Goal: Information Seeking & Learning: Learn about a topic

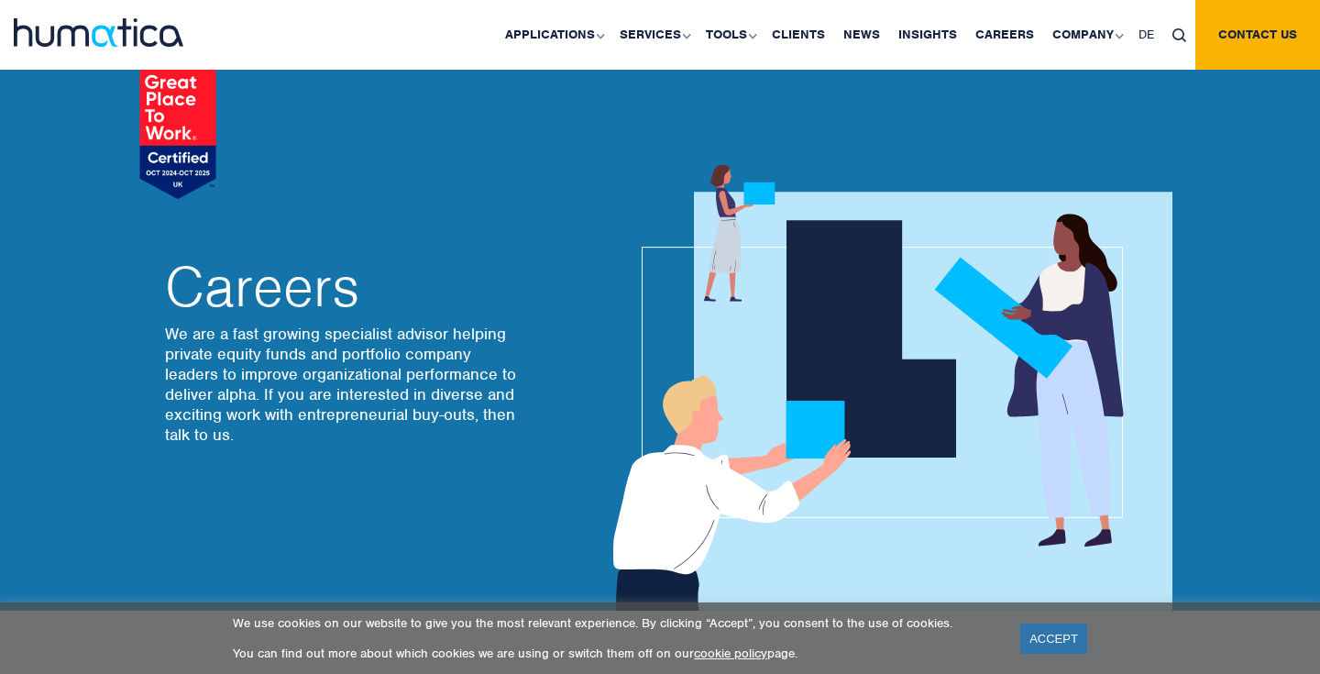
click at [77, 39] on img at bounding box center [99, 32] width 170 height 28
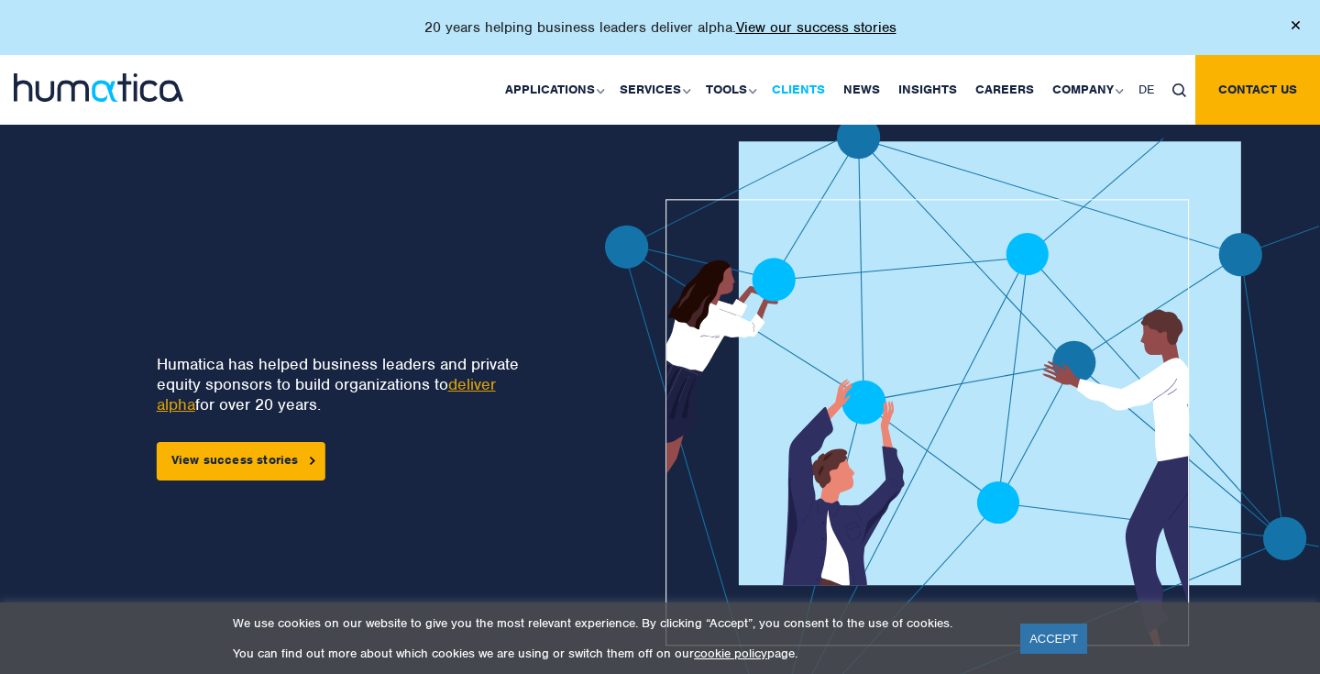
click at [816, 90] on link "Clients" at bounding box center [798, 90] width 71 height 70
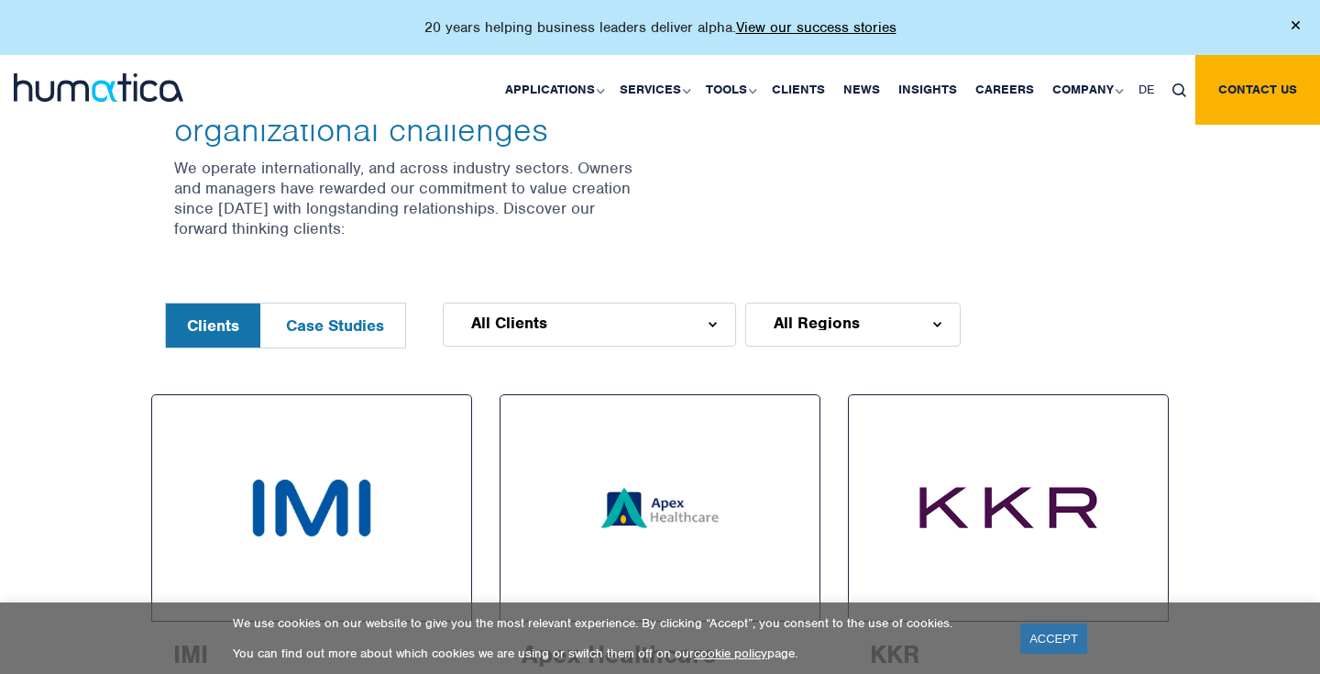
scroll to position [769, 0]
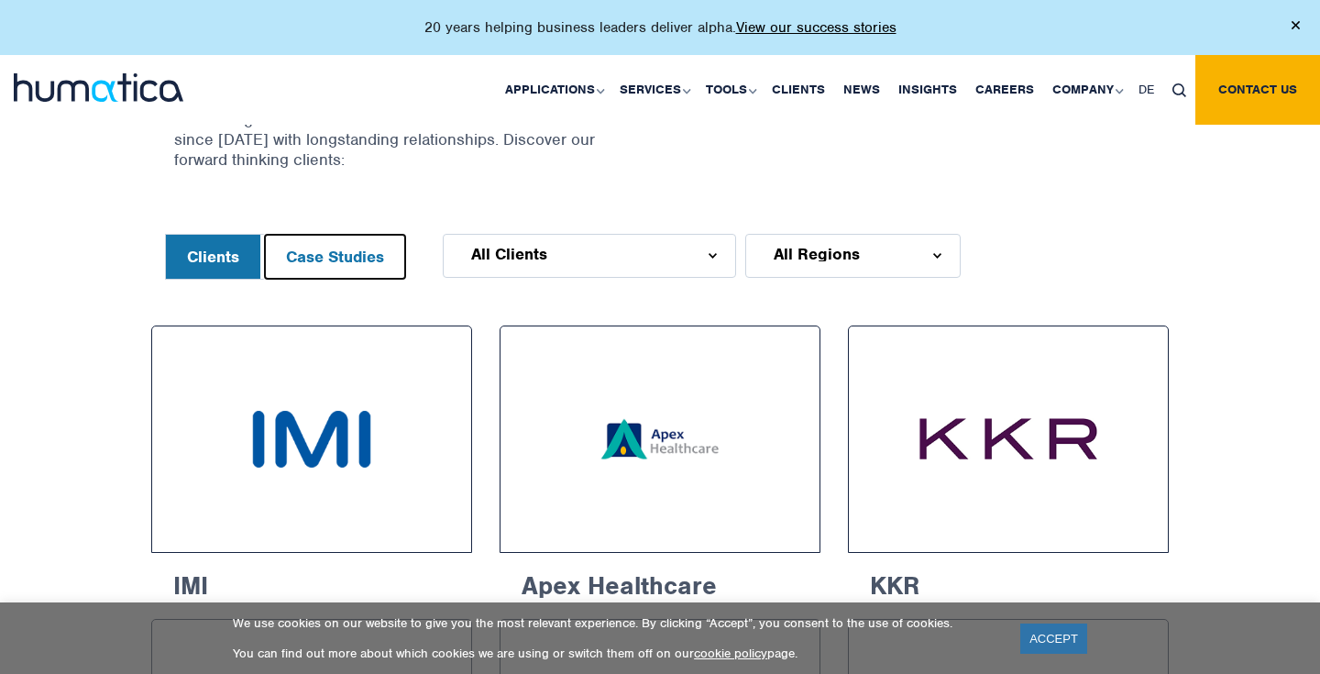
click at [351, 244] on button "Case Studies" at bounding box center [335, 257] width 140 height 44
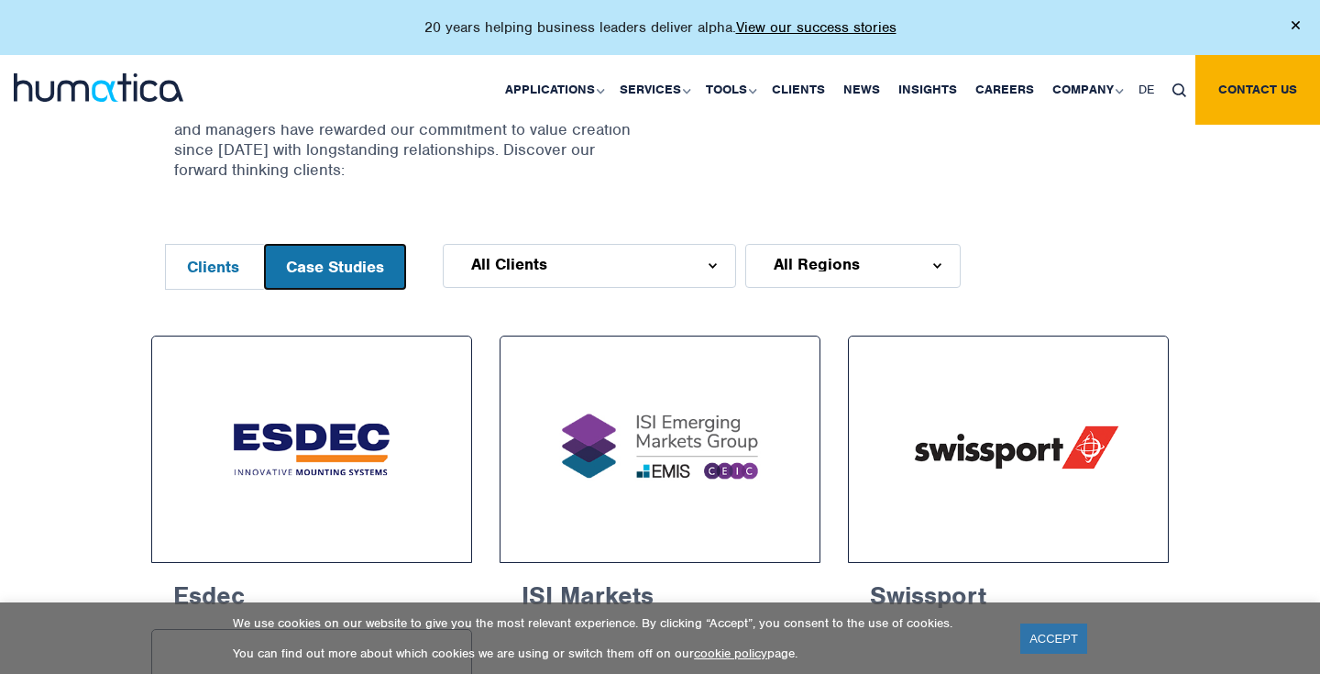
scroll to position [755, 0]
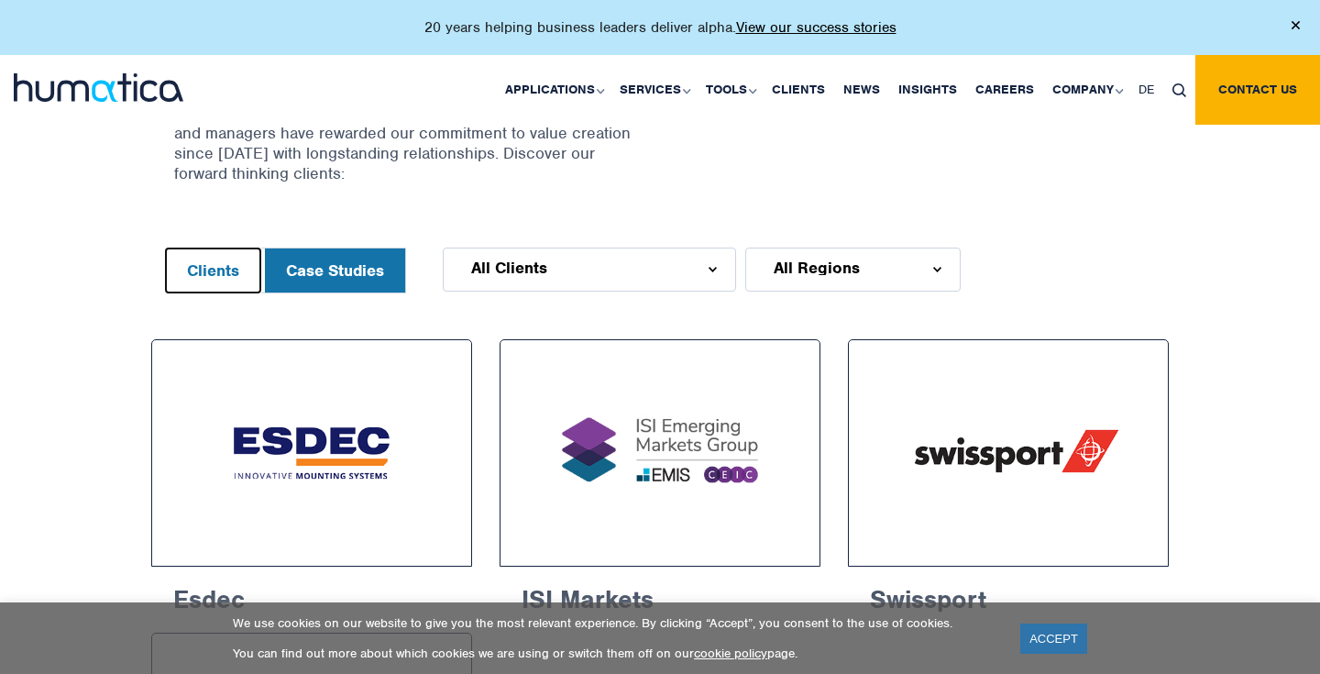
click at [243, 274] on button "Clients" at bounding box center [213, 270] width 94 height 44
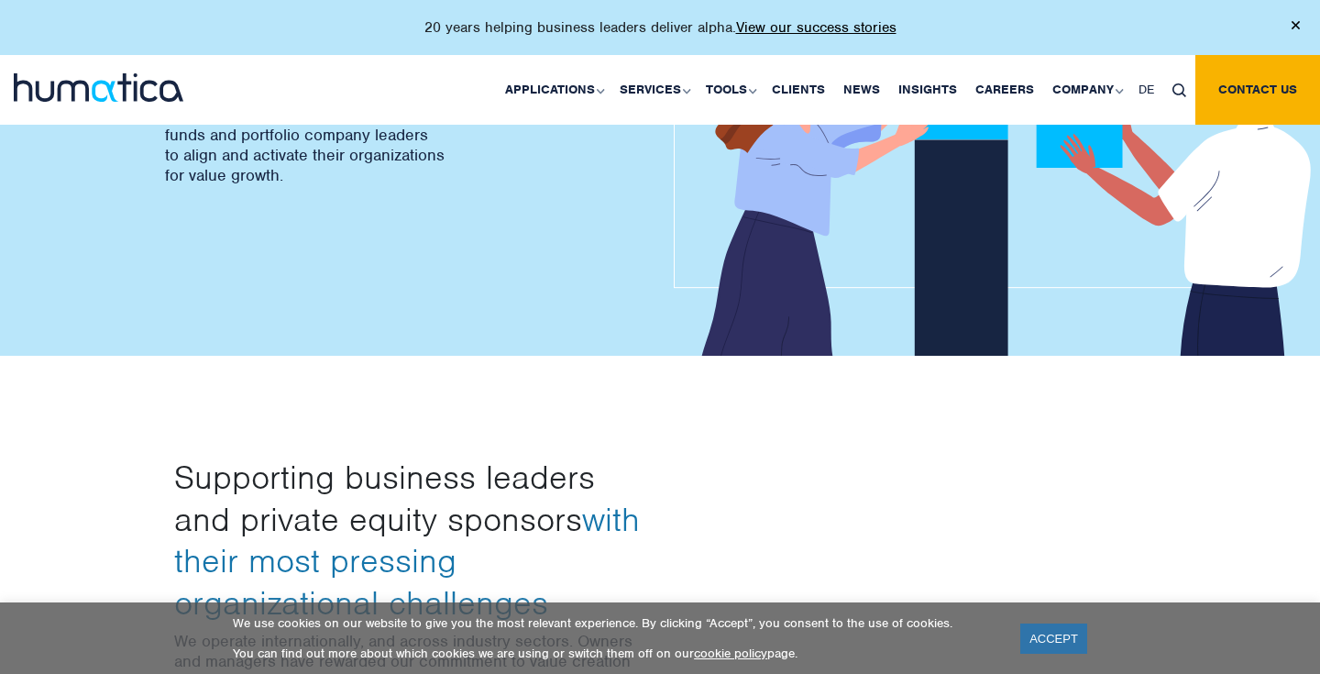
scroll to position [226, 0]
click at [1024, 83] on link "Careers" at bounding box center [1004, 90] width 77 height 70
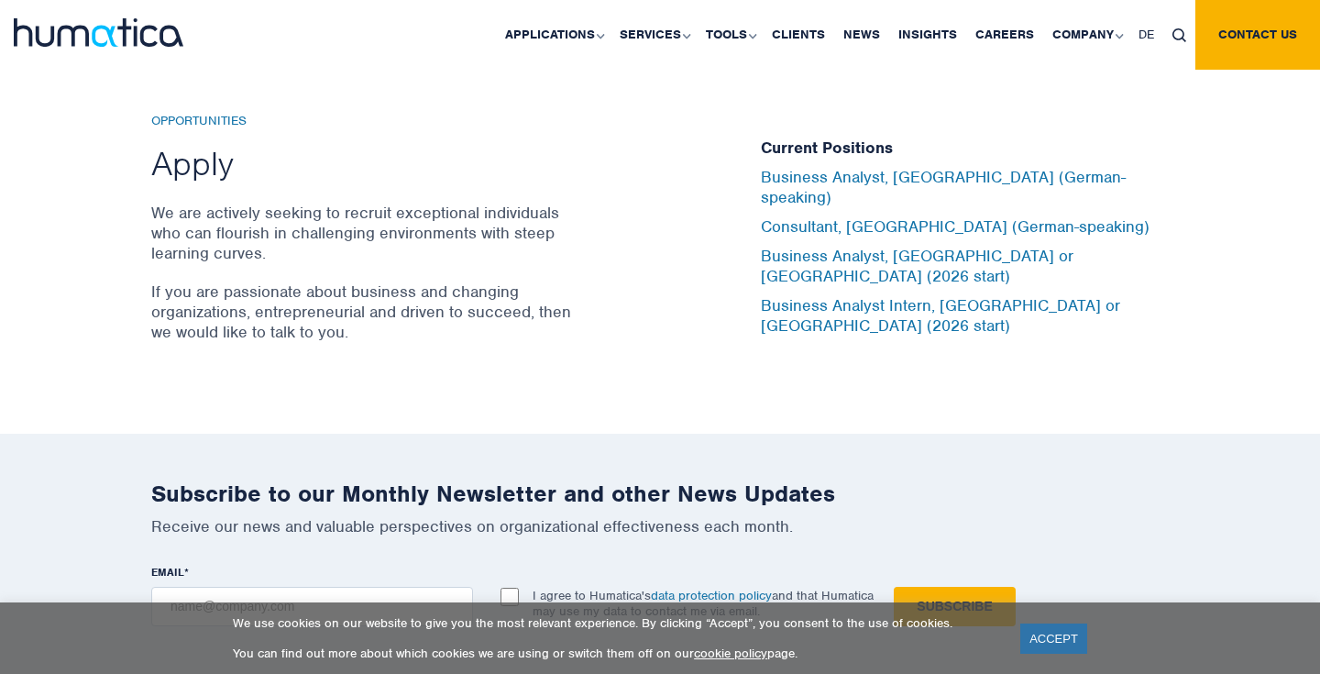
scroll to position [6028, 0]
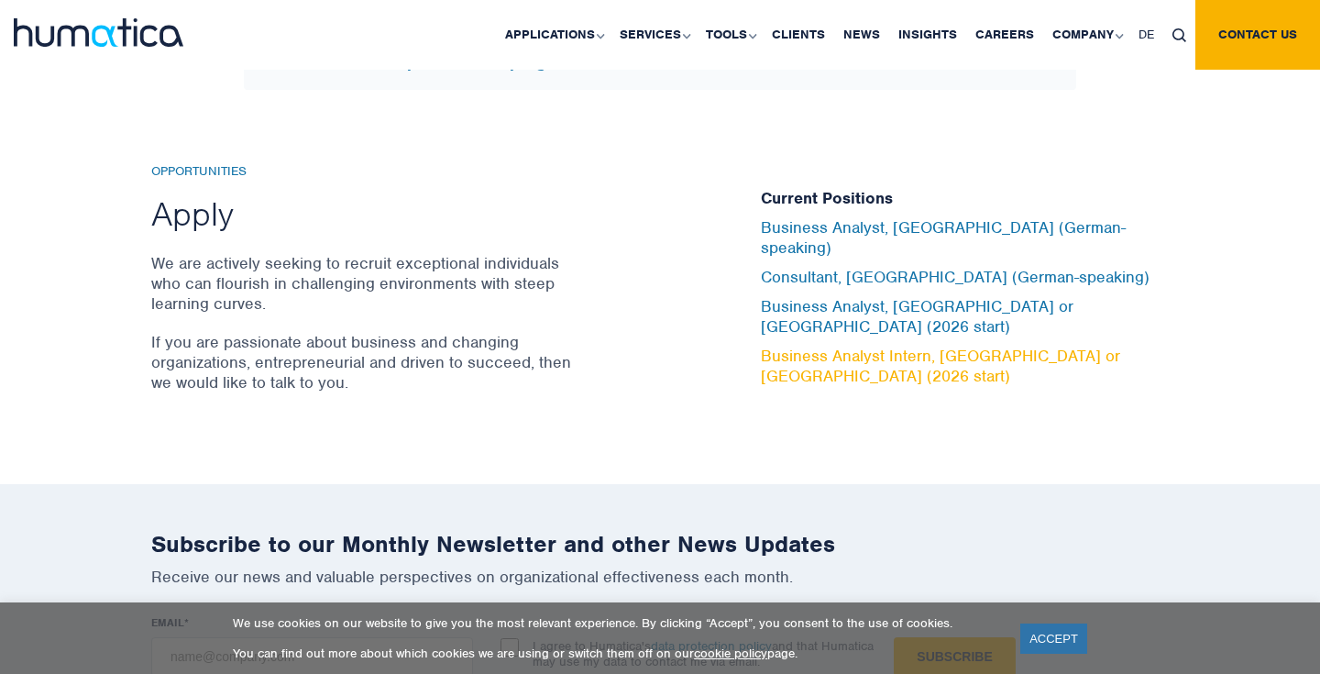
click at [938, 346] on link "Business Analyst Intern, [GEOGRAPHIC_DATA] or [GEOGRAPHIC_DATA] (2026 start)" at bounding box center [940, 366] width 359 height 40
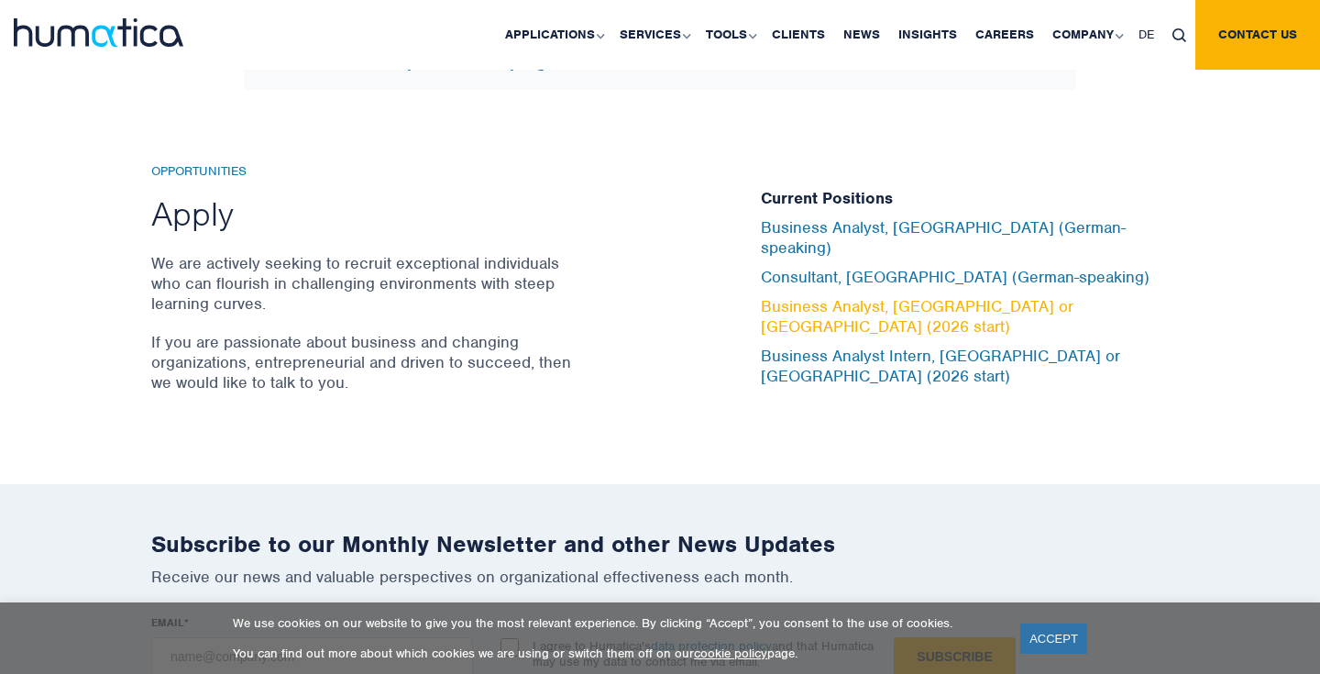
click at [852, 310] on link "Business Analyst, [GEOGRAPHIC_DATA] or [GEOGRAPHIC_DATA] (2026 start)" at bounding box center [917, 316] width 313 height 40
